Goal: Information Seeking & Learning: Compare options

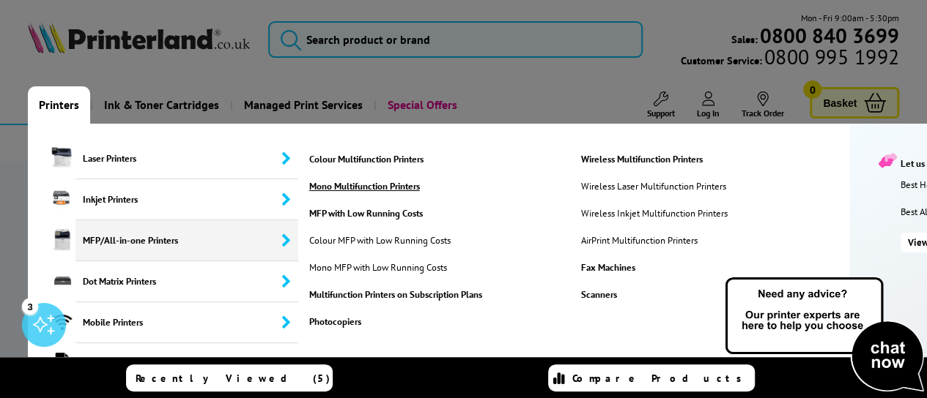
click at [402, 184] on link "Mono Multifunction Printers" at bounding box center [436, 186] width 263 height 12
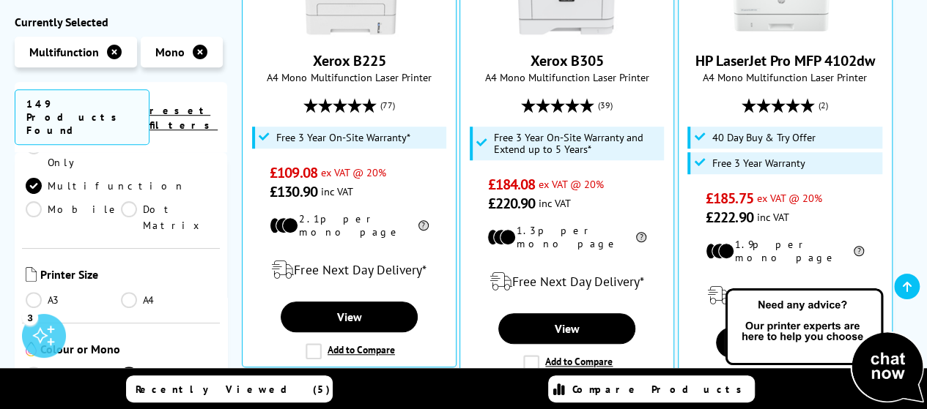
scroll to position [253, 0]
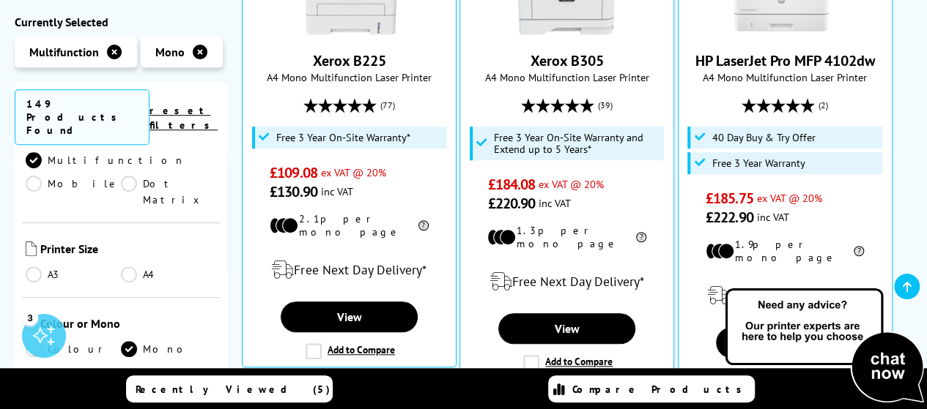
click at [130, 267] on link "A4" at bounding box center [168, 275] width 95 height 16
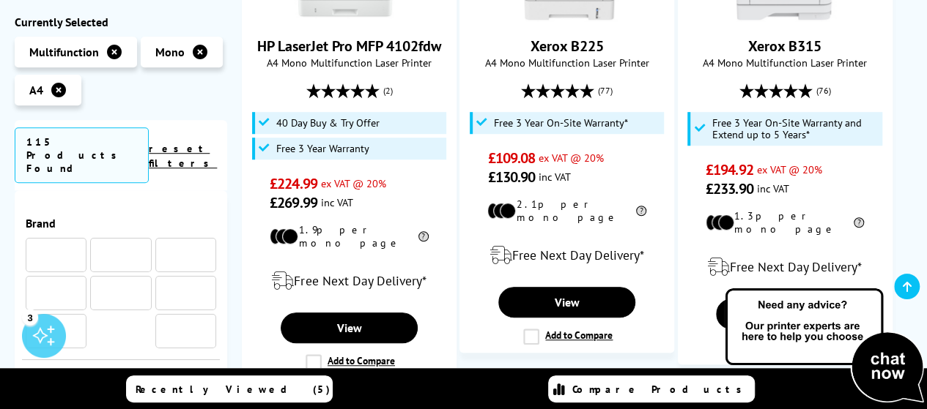
scroll to position [2111, 0]
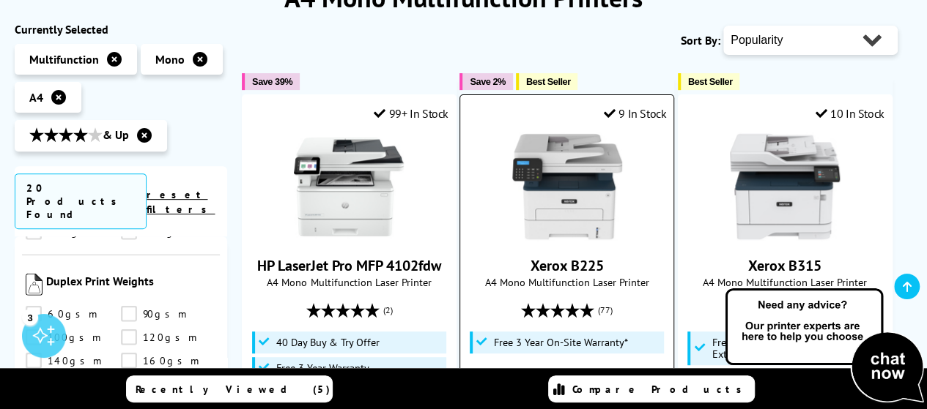
scroll to position [146, 0]
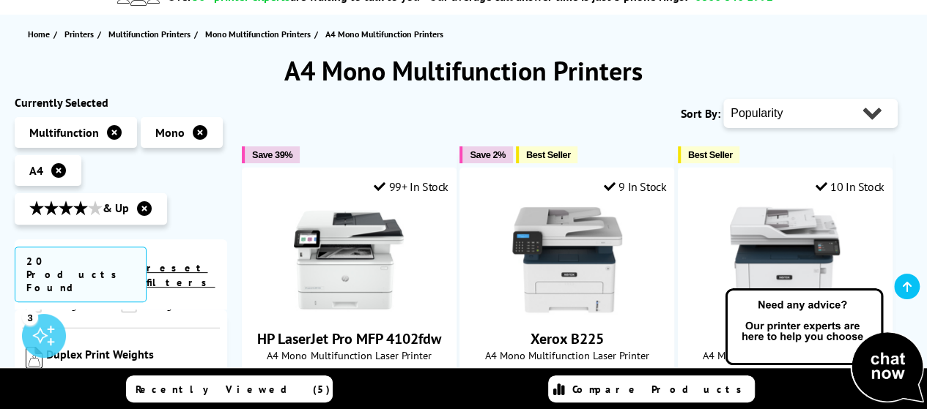
click at [822, 116] on select "Popularity Rating Price - Low to High Price - High to Low Running Costs - Low t…" at bounding box center [810, 113] width 174 height 29
select select "Rating"
click at [723, 99] on select "Popularity Rating Price - Low to High Price - High to Low Running Costs - Low t…" at bounding box center [810, 113] width 174 height 29
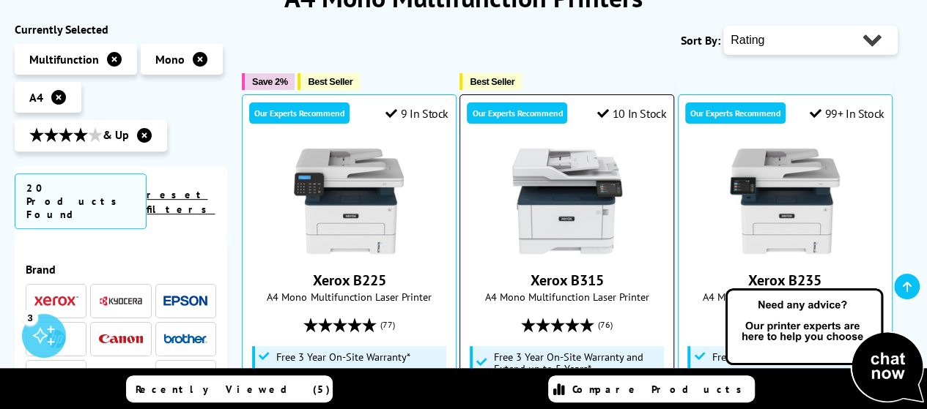
scroll to position [146, 0]
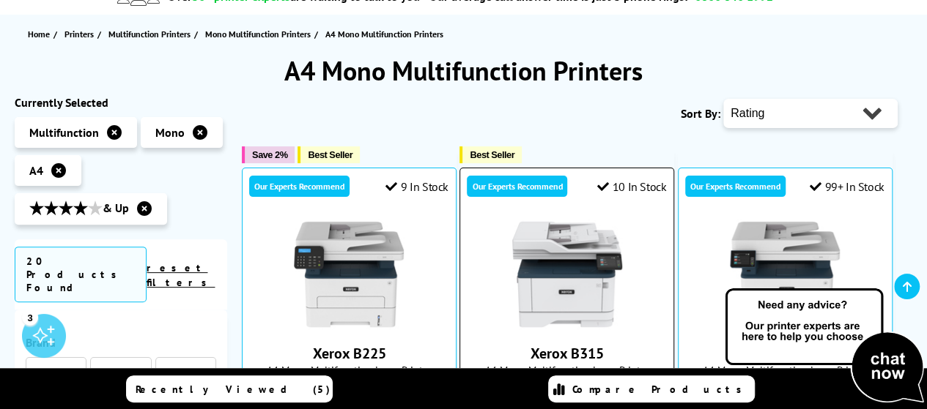
click at [573, 283] on img at bounding box center [567, 275] width 110 height 110
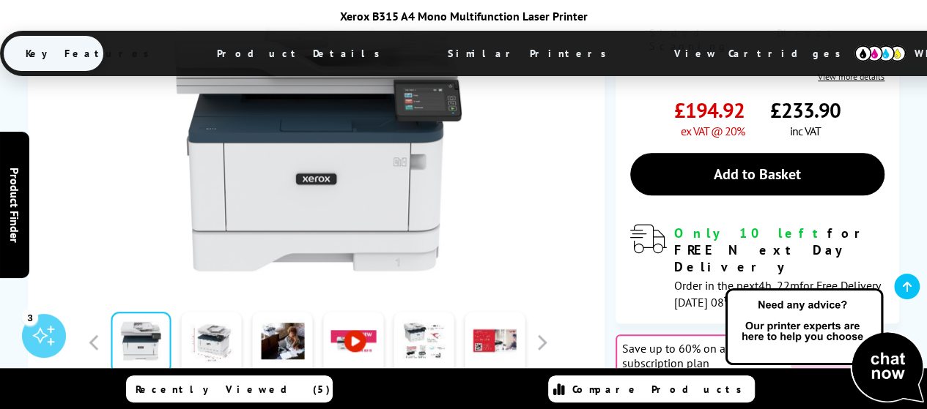
scroll to position [440, 0]
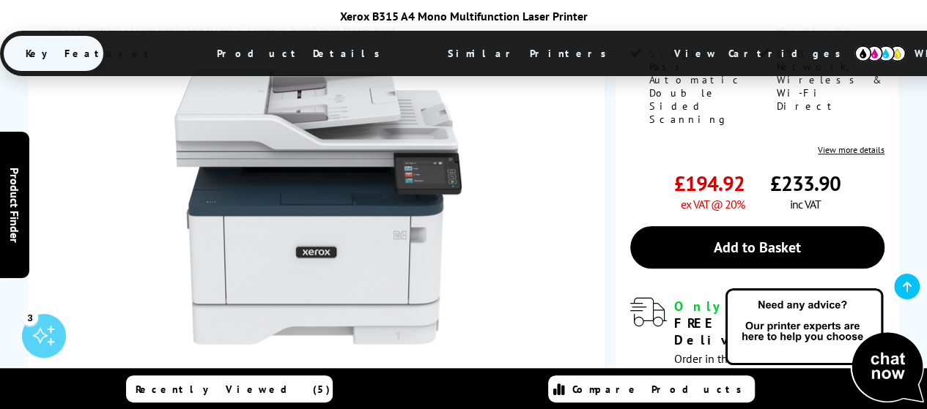
click at [237, 385] on link at bounding box center [212, 416] width 60 height 62
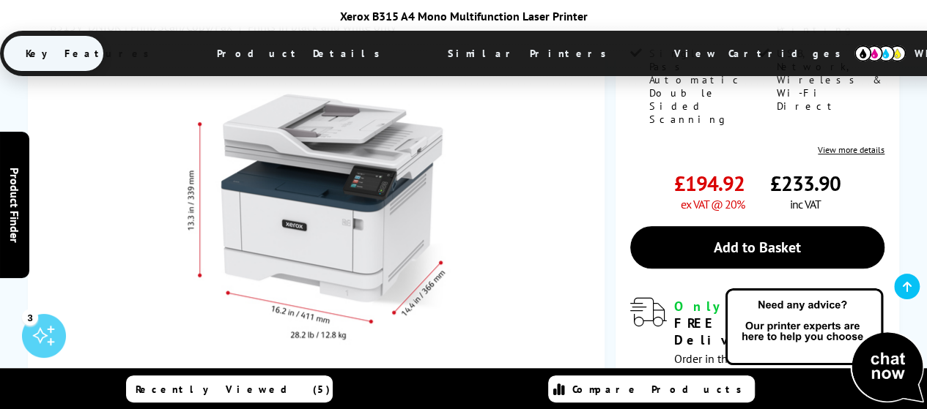
click at [272, 385] on link at bounding box center [282, 416] width 60 height 62
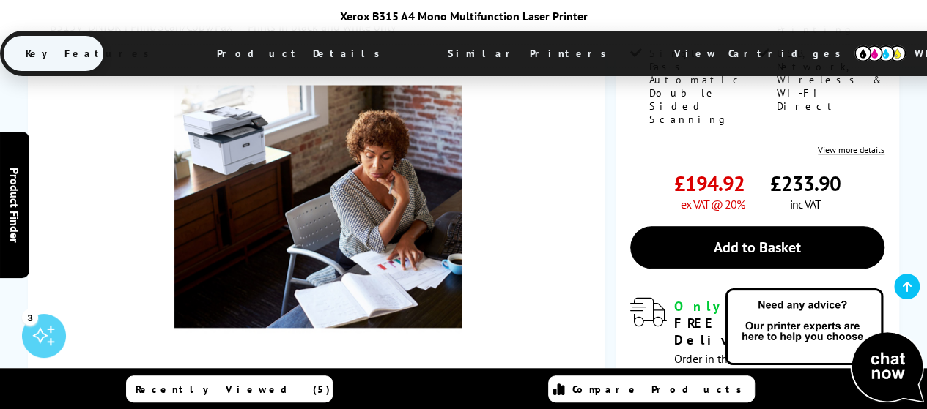
click at [355, 385] on link at bounding box center [353, 416] width 60 height 62
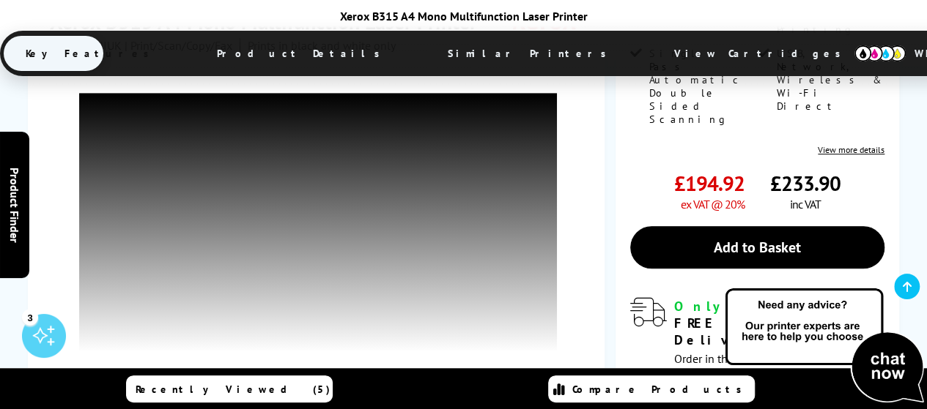
click at [411, 385] on link at bounding box center [424, 416] width 60 height 62
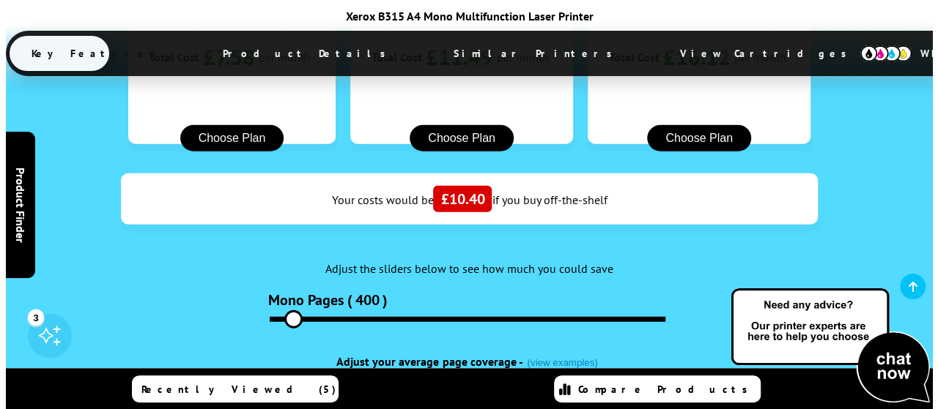
scroll to position [1832, 0]
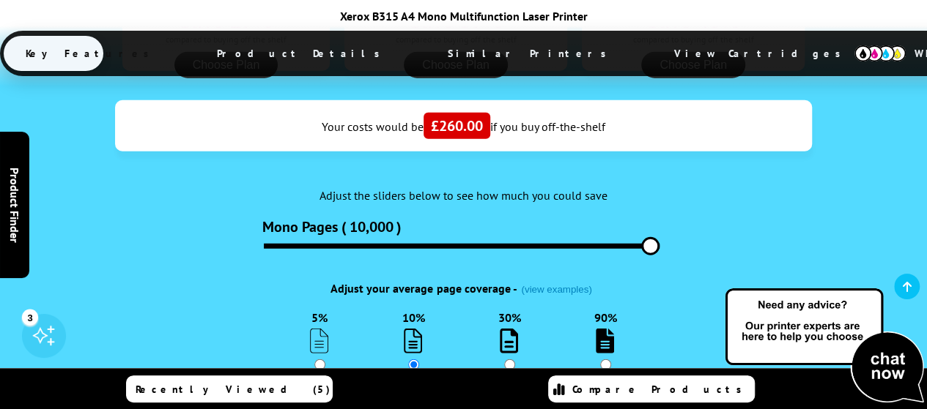
drag, startPoint x: 287, startPoint y: 120, endPoint x: 670, endPoint y: 129, distance: 383.2
type input "10000"
click at [659, 244] on input "range" at bounding box center [462, 246] width 396 height 5
click at [508, 360] on input "30%" at bounding box center [509, 365] width 11 height 11
radio input "true"
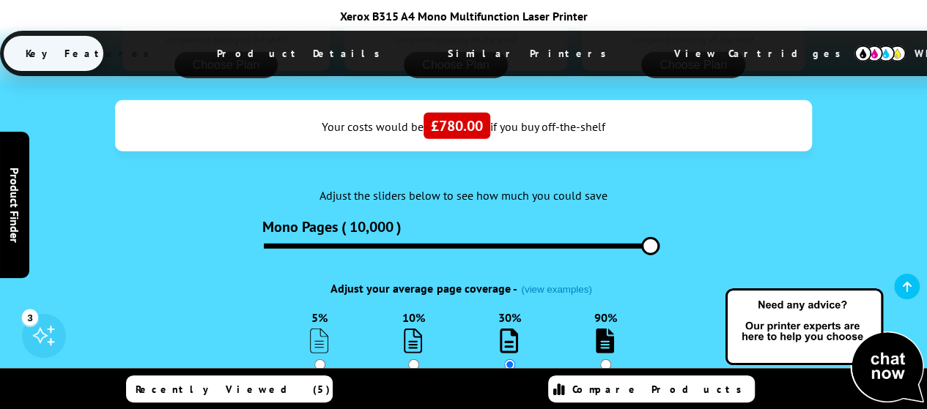
click at [483, 407] on span "See how it works" at bounding box center [458, 414] width 86 height 15
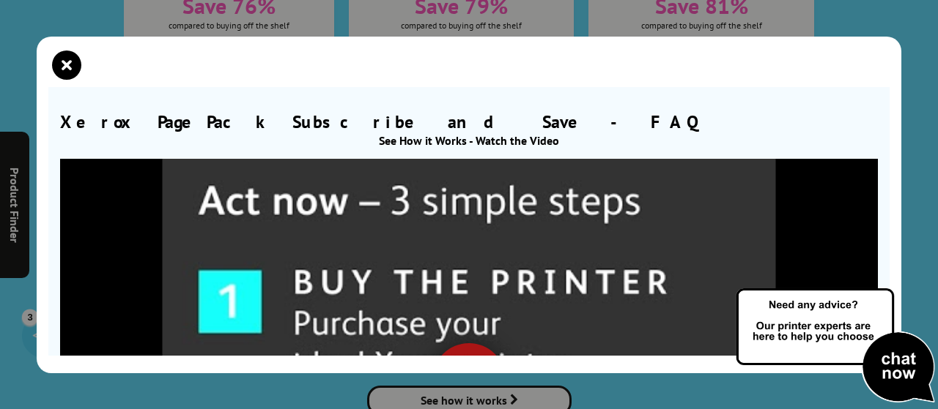
scroll to position [220, 0]
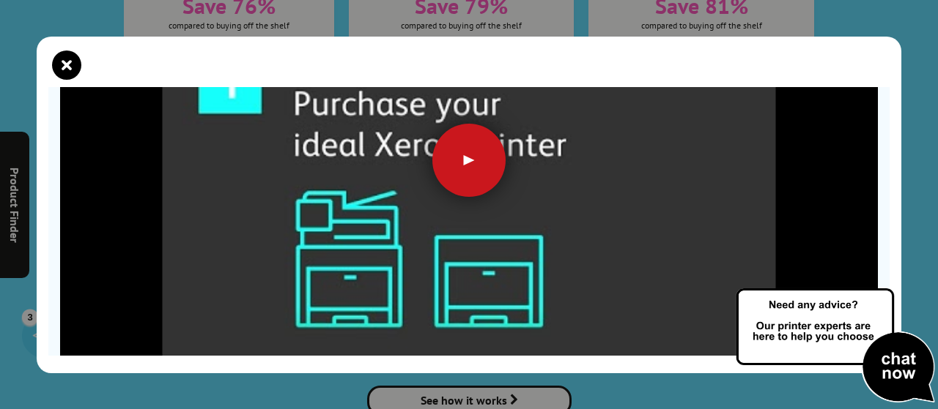
click at [469, 163] on div at bounding box center [468, 160] width 73 height 73
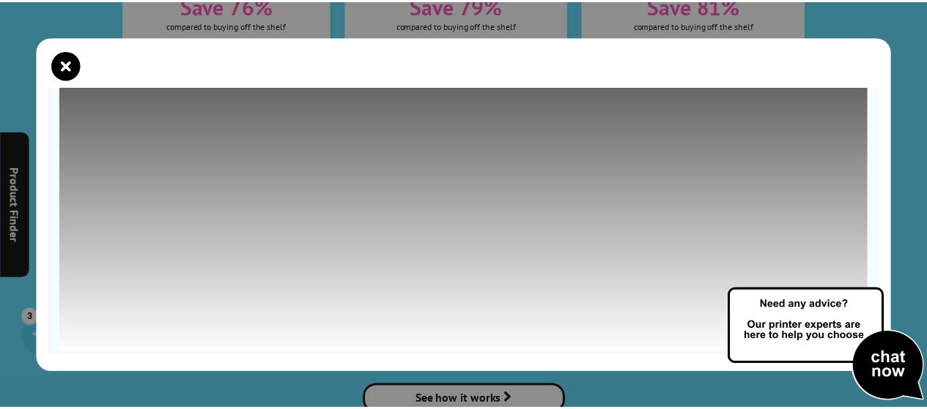
scroll to position [176, 0]
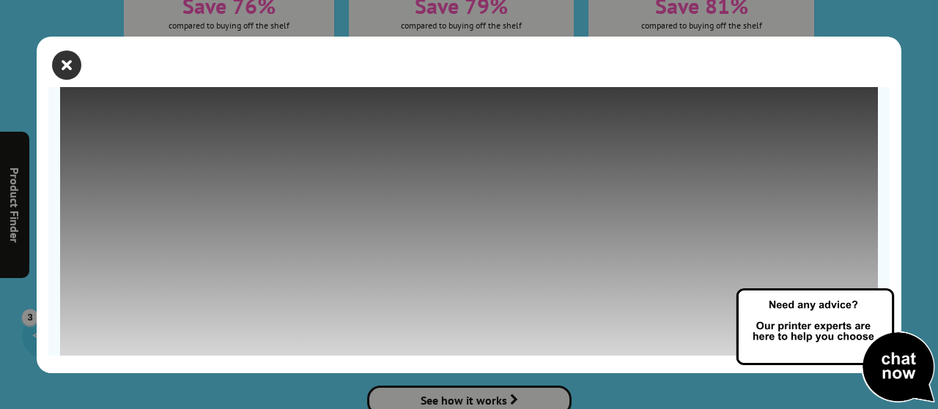
click at [72, 67] on icon "close modal" at bounding box center [66, 65] width 29 height 29
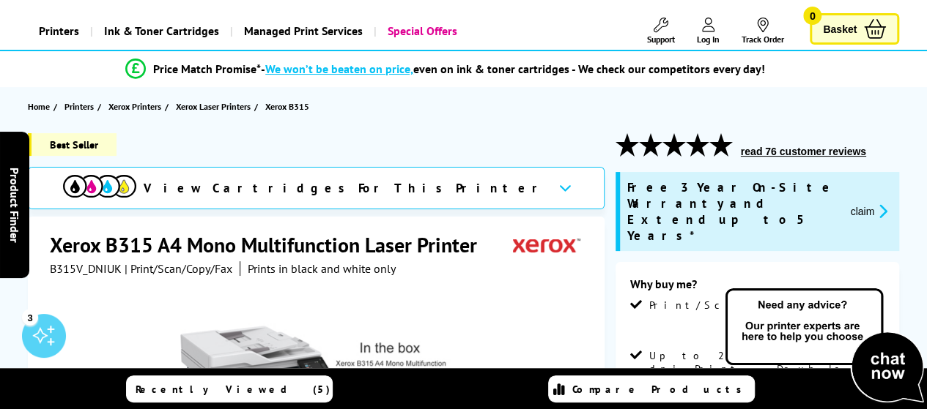
scroll to position [1, 0]
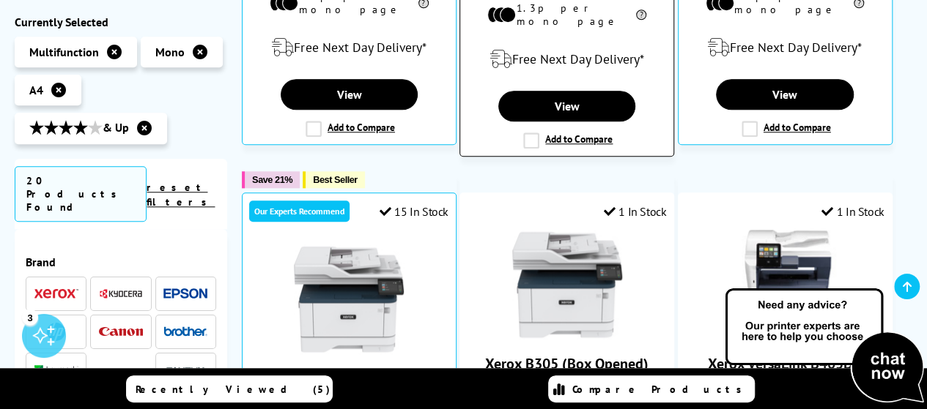
scroll to position [589, 0]
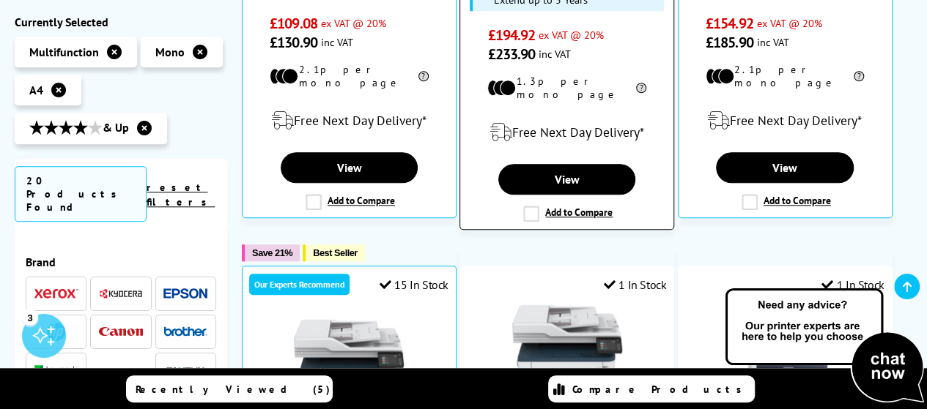
click at [532, 206] on label "Add to Compare" at bounding box center [567, 214] width 89 height 16
click at [0, 0] on input "Add to Compare" at bounding box center [0, 0] width 0 height 0
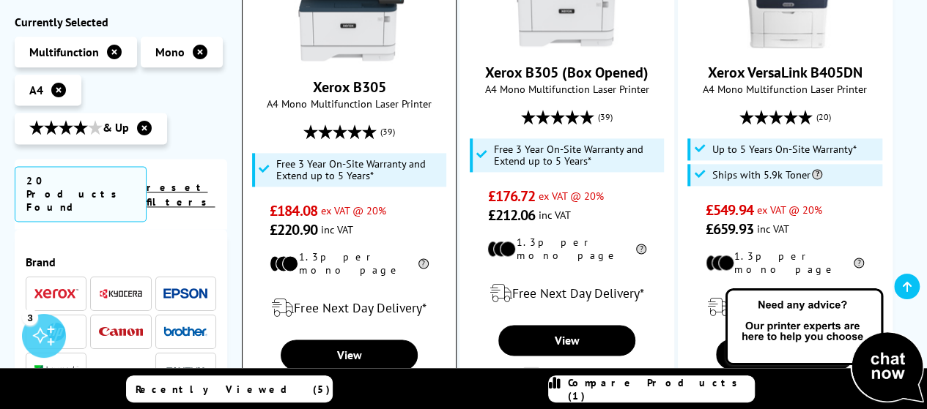
scroll to position [1102, 0]
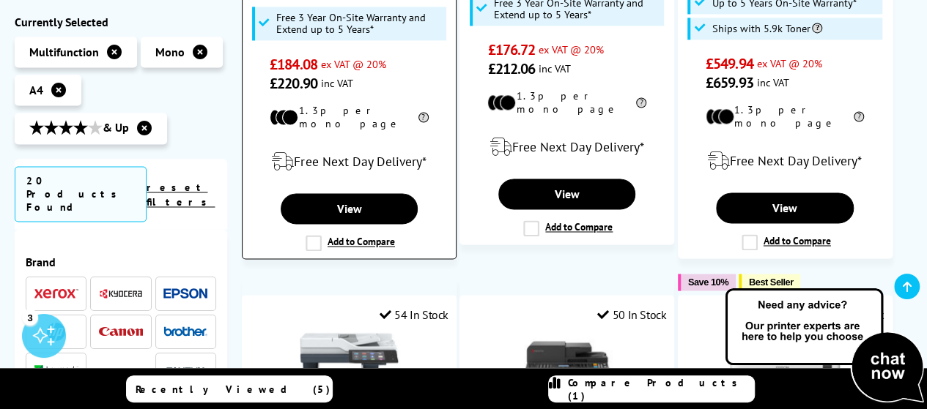
click at [318, 235] on label "Add to Compare" at bounding box center [349, 243] width 89 height 16
click at [0, 0] on input "Add to Compare" at bounding box center [0, 0] width 0 height 0
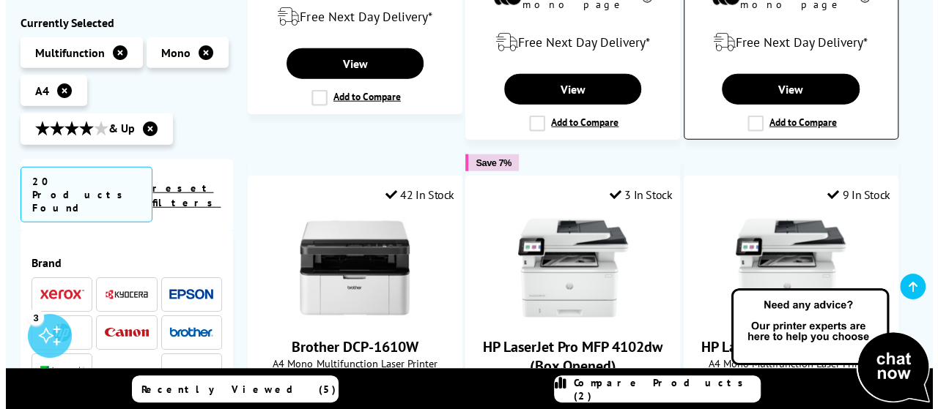
scroll to position [1836, 0]
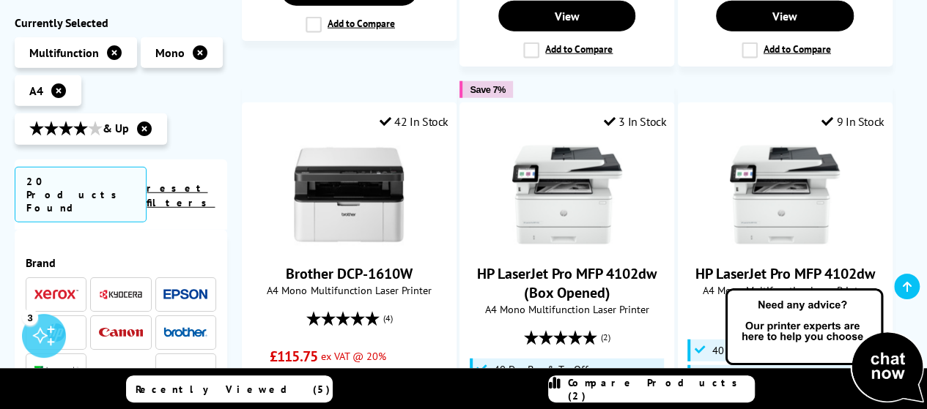
click at [676, 390] on span "Compare Products (2)" at bounding box center [661, 389] width 186 height 26
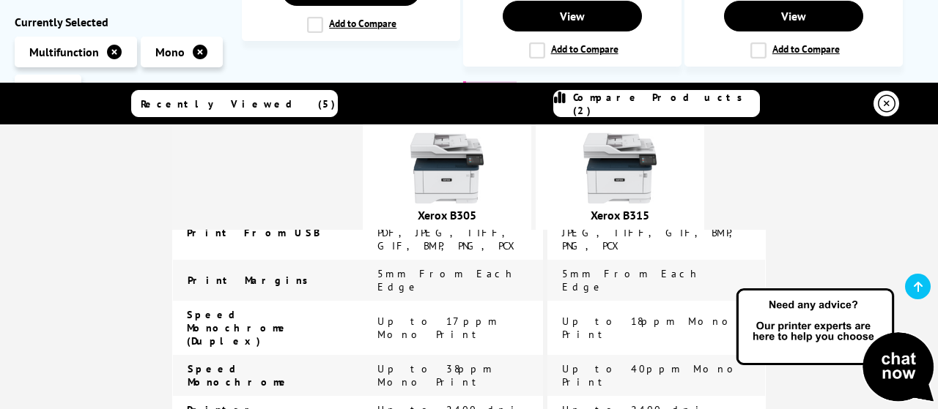
scroll to position [146, 0]
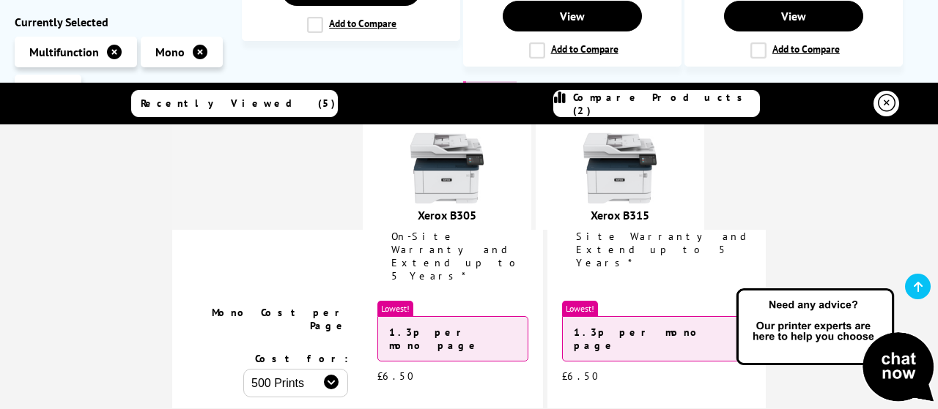
scroll to position [293, 0]
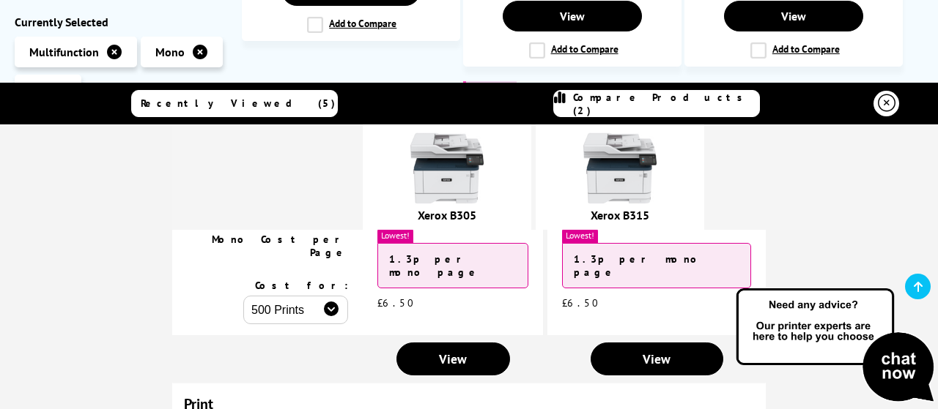
click at [348, 296] on select "500 Prints 1000 Prints 2000 Prints" at bounding box center [295, 310] width 105 height 29
select select "2000"
click at [268, 296] on select "500 Prints 1000 Prints 2000 Prints" at bounding box center [295, 310] width 105 height 29
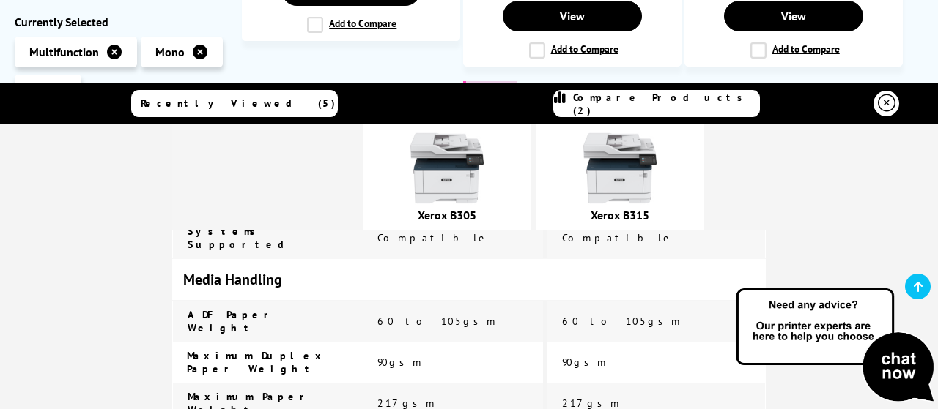
scroll to position [2490, 0]
